Goal: Find specific page/section

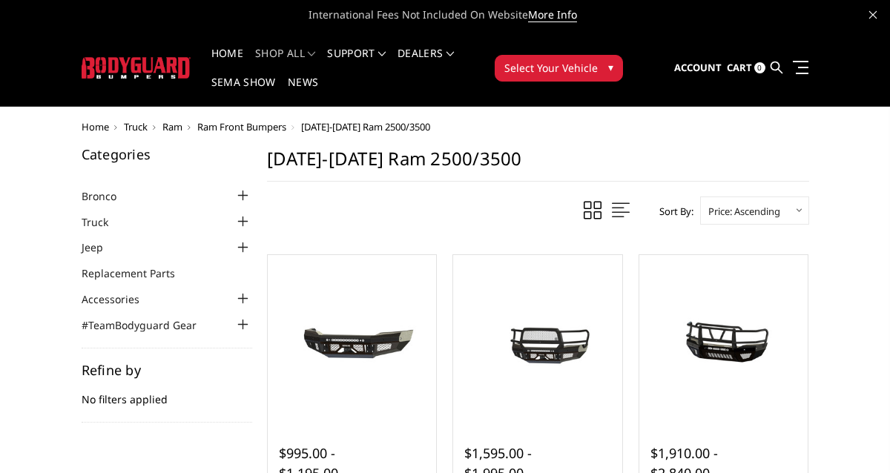
click at [601, 70] on button "Select Your Vehicle ▾" at bounding box center [559, 68] width 128 height 27
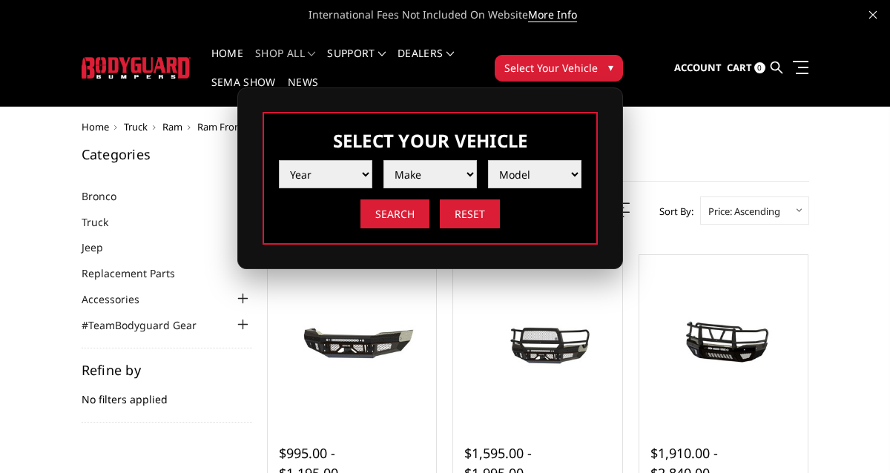
click at [317, 173] on select "Year [DATE] 2024 2023 2022 2021 2020 2019 2018 2017 2016 2015 2014 2013 2012 20…" at bounding box center [325, 174] width 93 height 28
select select "yr_2025"
select select "mk_ram"
click at [535, 172] on select "Model 1500 6-Lug 1500 Rebel 2500 / 3500 4500 / 5500 RHO" at bounding box center [534, 174] width 93 height 28
select select "md_1500-6-lug"
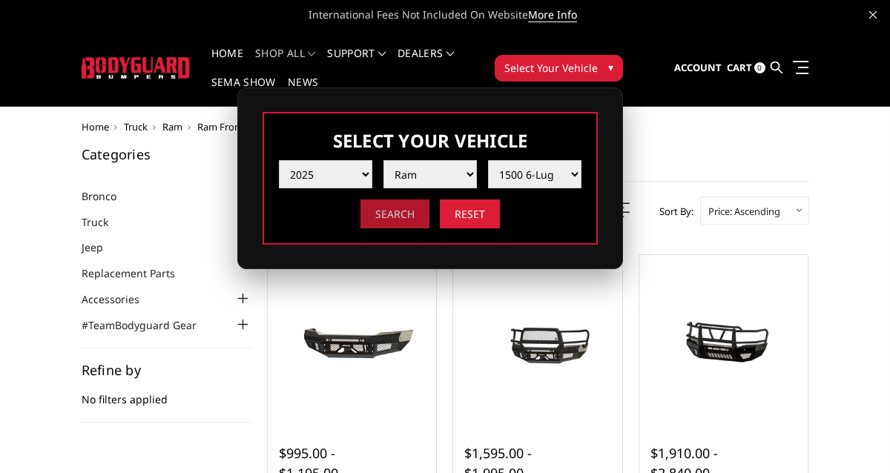
click at [406, 219] on input "Search" at bounding box center [394, 213] width 69 height 29
